Goal: Task Accomplishment & Management: Complete application form

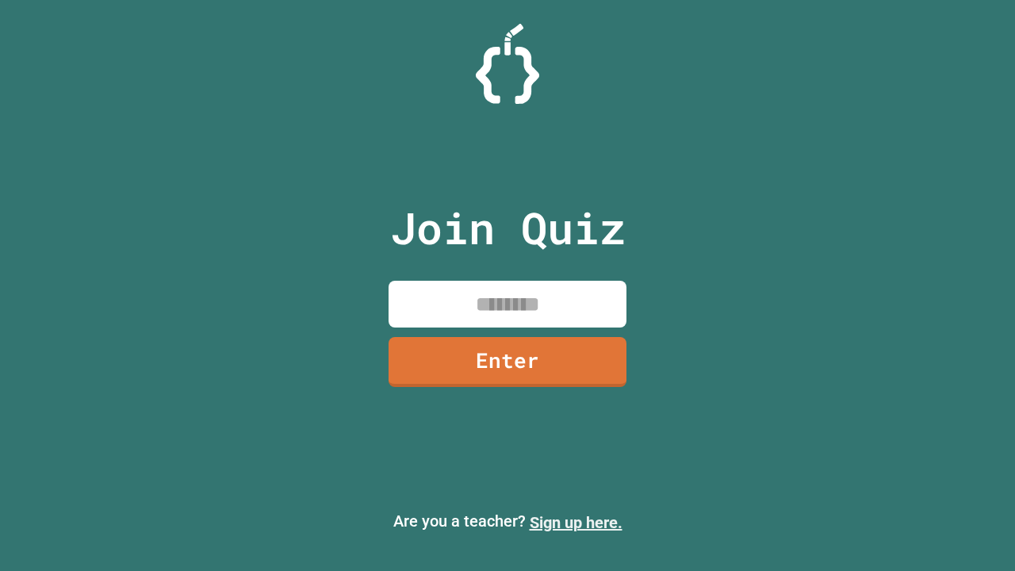
click at [576, 522] on link "Sign up here." at bounding box center [576, 522] width 93 height 19
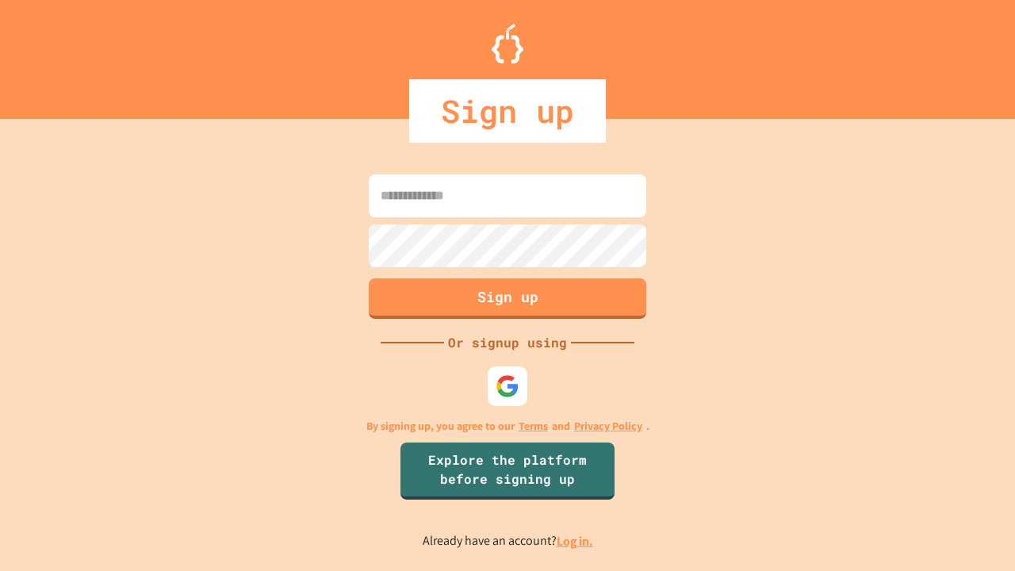
click at [576, 541] on link "Log in." at bounding box center [575, 541] width 36 height 17
